Goal: Task Accomplishment & Management: Manage account settings

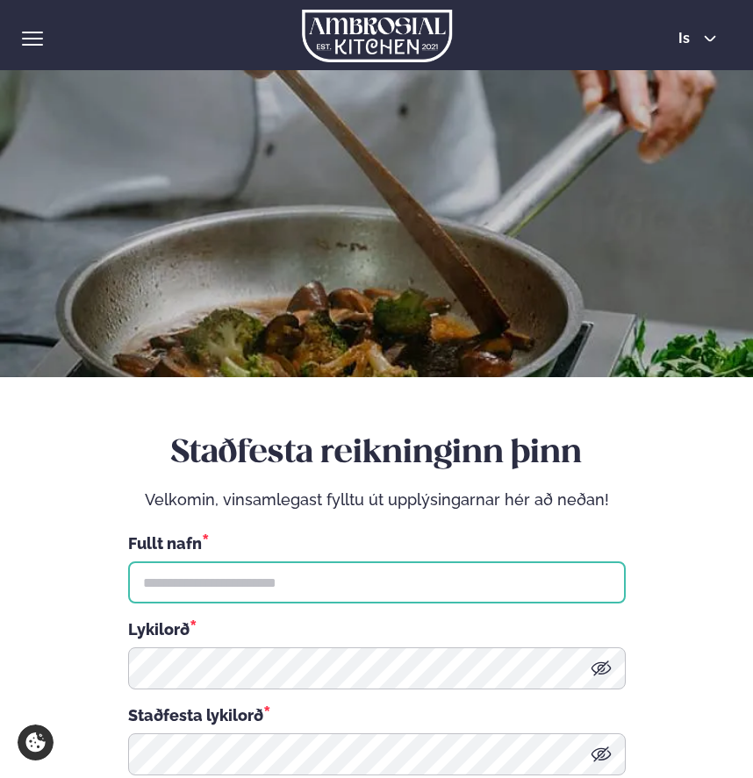
click at [182, 564] on input "text" at bounding box center [376, 582] width 497 height 42
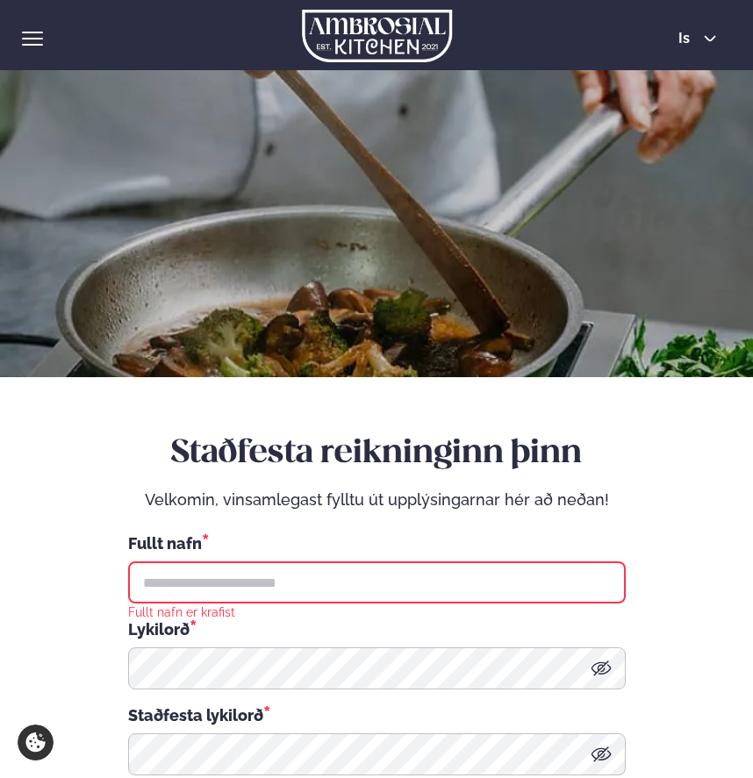
click at [19, 41] on div "Þjónusta Hádegismatur fyrir fyrirtæki Fyrirtækja veitingar Einkapartý Matseðill…" at bounding box center [376, 35] width 753 height 70
click at [25, 38] on span "hamburger" at bounding box center [32, 39] width 21 height 2
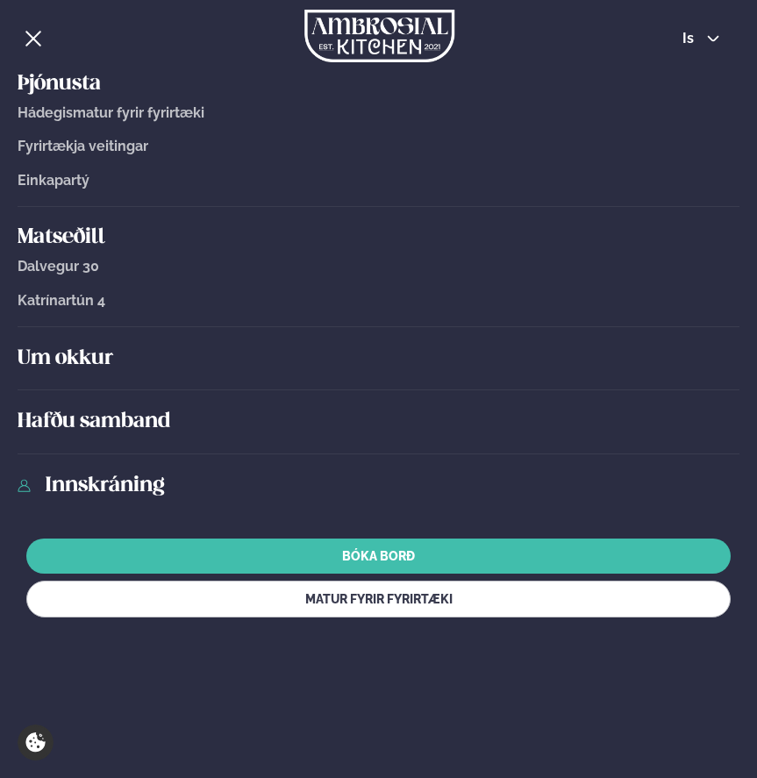
click at [73, 485] on link "Innskráning" at bounding box center [392, 486] width 695 height 28
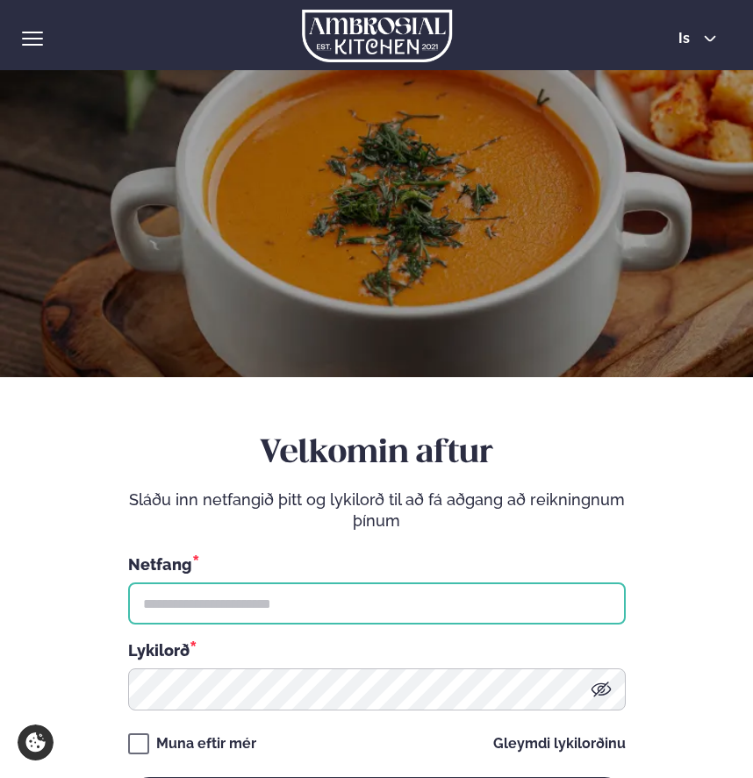
click at [182, 601] on input "text" at bounding box center [376, 603] width 497 height 42
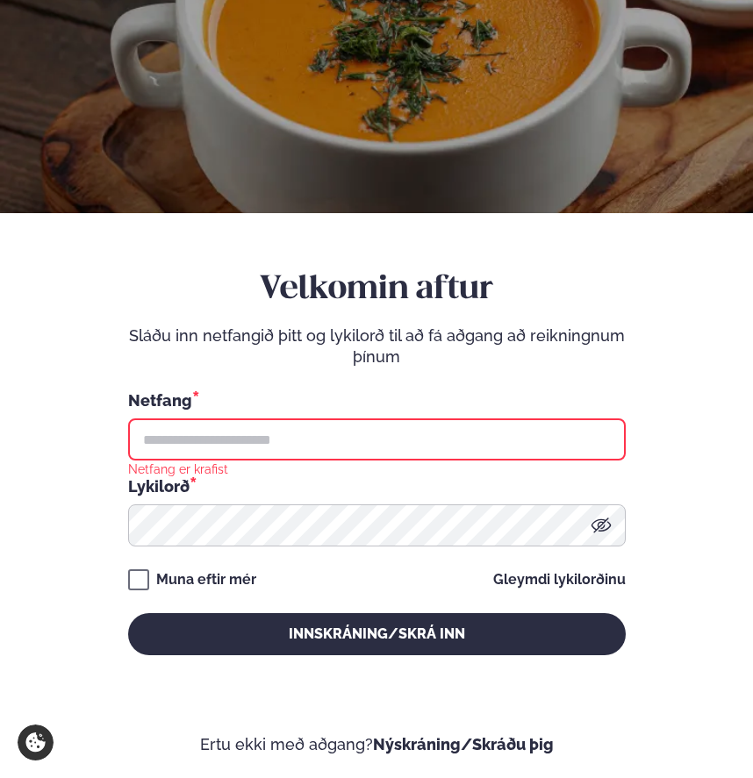
scroll to position [167, 0]
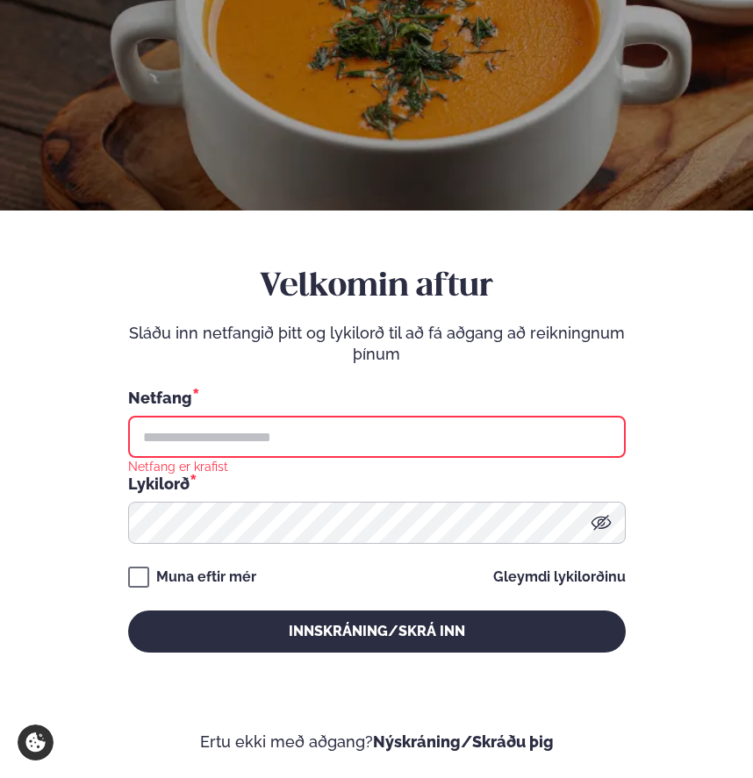
type input "**********"
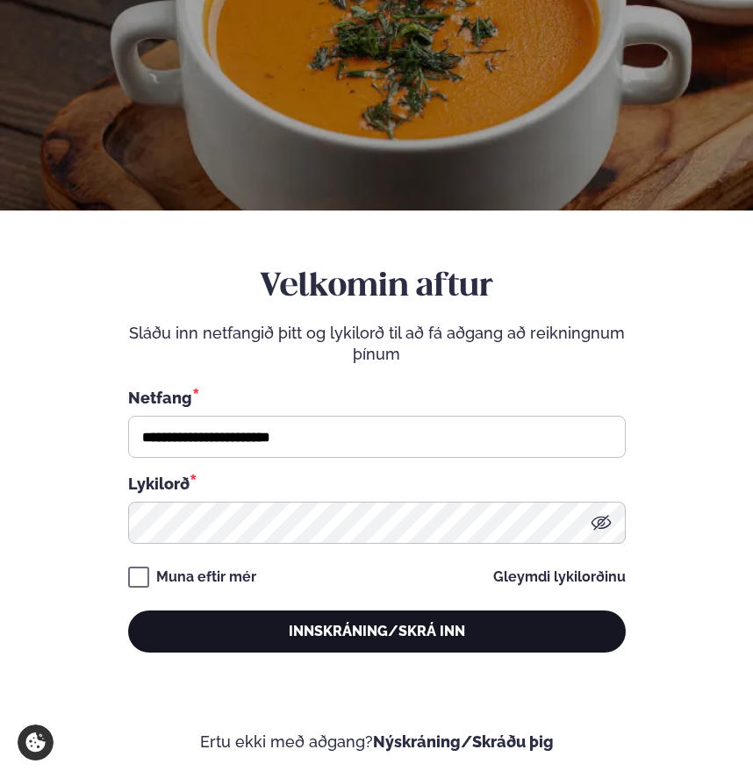
click at [314, 634] on button "Innskráning/Skrá inn" at bounding box center [376, 631] width 497 height 42
